Goal: Find contact information: Obtain details needed to contact an individual or organization

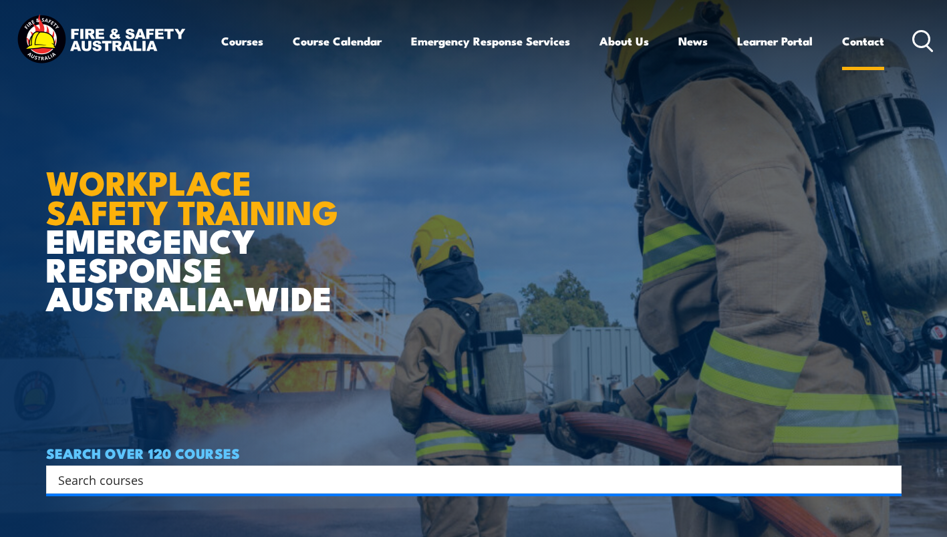
click at [869, 43] on link "Contact" at bounding box center [863, 40] width 42 height 35
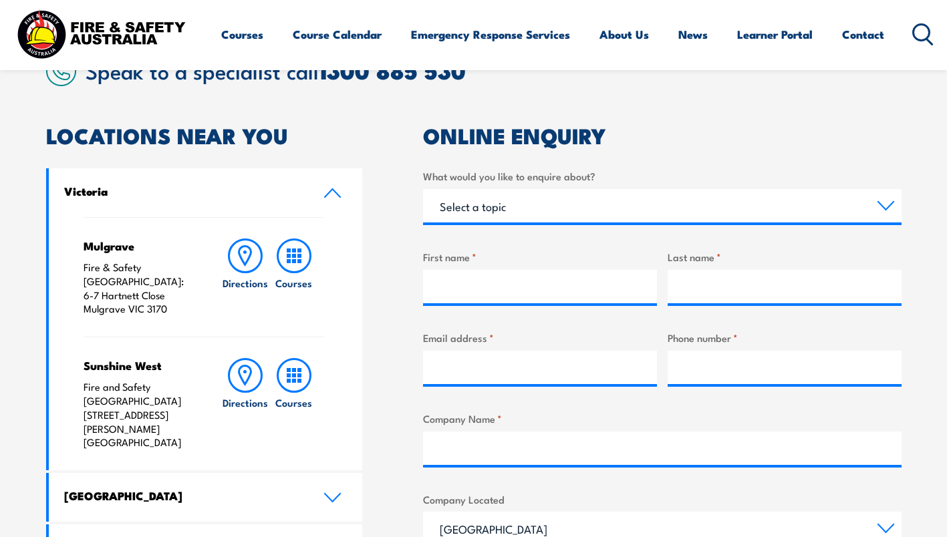
scroll to position [364, 0]
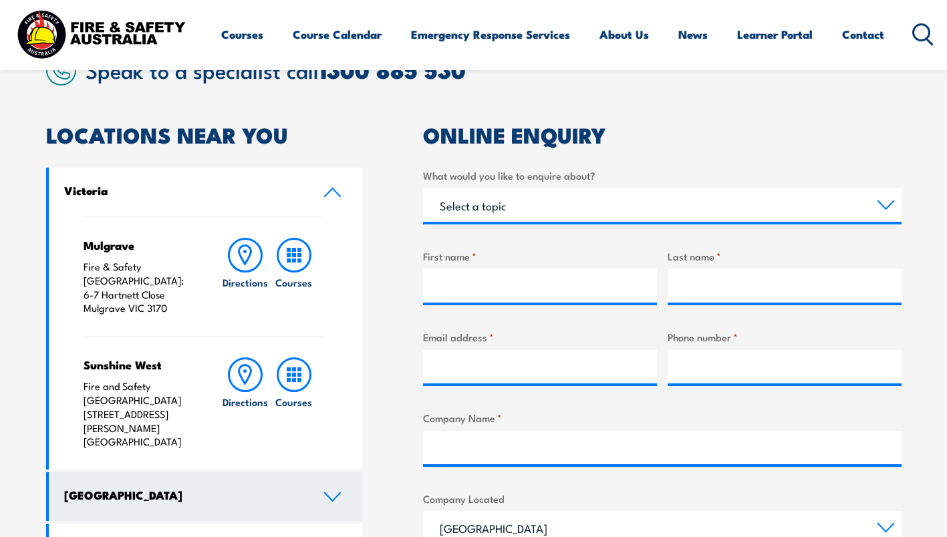
click at [327, 472] on link "[GEOGRAPHIC_DATA]" at bounding box center [206, 496] width 314 height 49
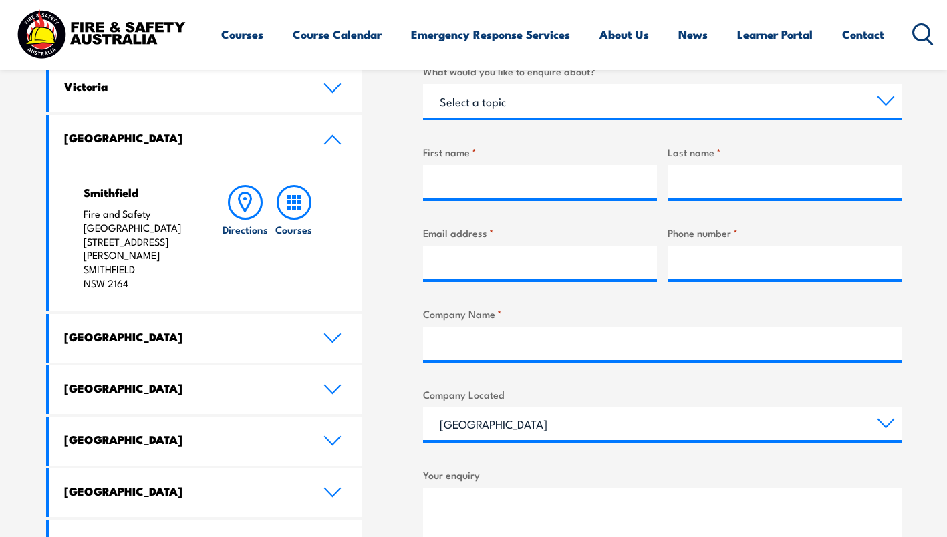
scroll to position [469, 0]
click at [108, 194] on h4 "Smithfield" at bounding box center [140, 191] width 112 height 15
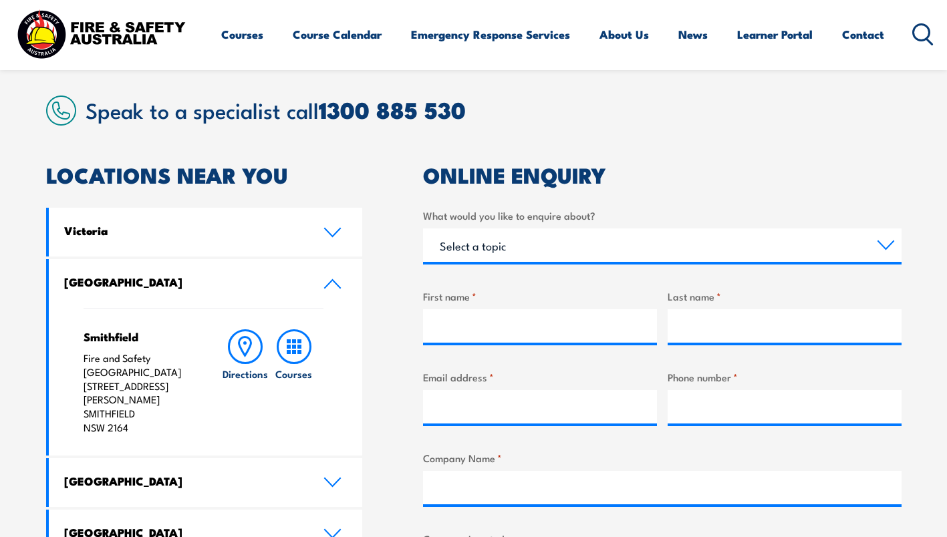
scroll to position [323, 0]
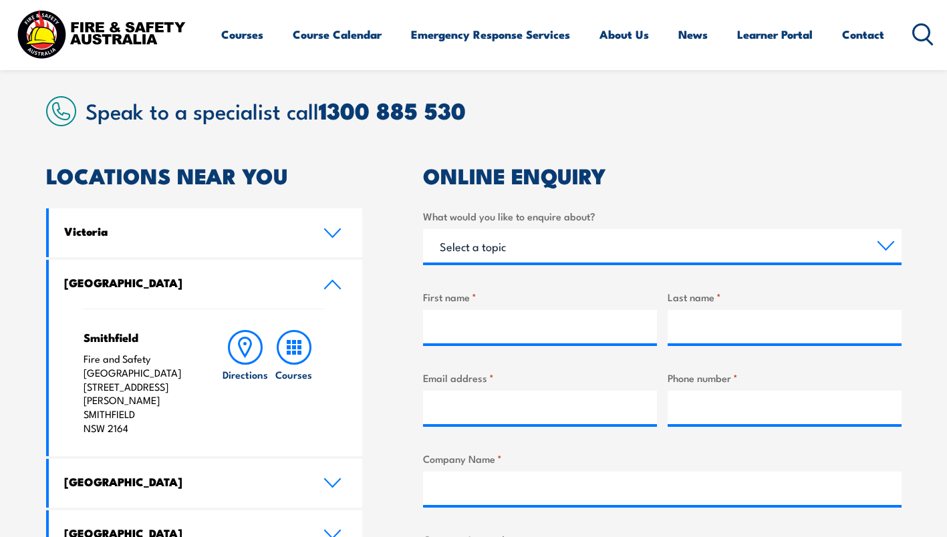
click at [740, 138] on article "Speak to a specialist call [PHONE_NUMBER] LOCATIONS NEAR [GEOGRAPHIC_DATA] [GEO…" at bounding box center [473, 478] width 855 height 765
click at [702, 137] on article "Speak to a specialist call [PHONE_NUMBER] LOCATIONS NEAR [GEOGRAPHIC_DATA] [GEO…" at bounding box center [473, 478] width 855 height 765
